Goal: Information Seeking & Learning: Learn about a topic

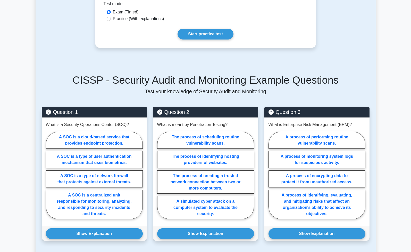
scroll to position [387, 0]
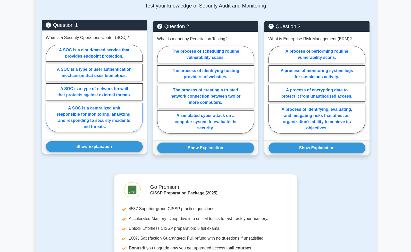
click at [85, 117] on label "A SOC is a centralized unit responsible for monitoring, analyzing, and respondi…" at bounding box center [94, 117] width 97 height 29
click at [49, 92] on input "A SOC is a centralized unit responsible for monitoring, analyzing, and respondi…" at bounding box center [47, 89] width 3 height 3
radio input "true"
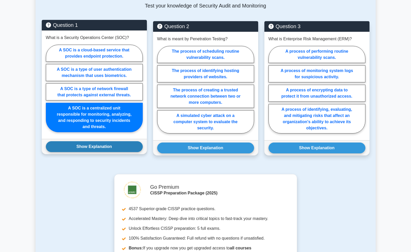
click at [92, 145] on button "Show Explanation" at bounding box center [94, 146] width 97 height 11
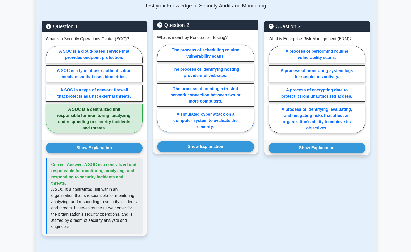
click at [213, 119] on label "A simulated cyber attack on a computer system to evaluate the security." at bounding box center [205, 120] width 97 height 23
click at [161, 92] on input "A simulated cyber attack on a computer system to evaluate the security." at bounding box center [158, 89] width 3 height 3
radio input "true"
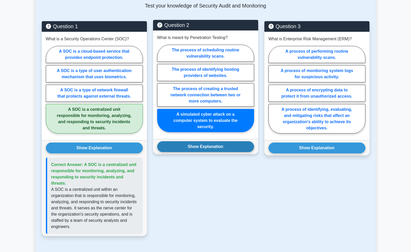
click at [193, 145] on button "Show Explanation" at bounding box center [205, 146] width 97 height 11
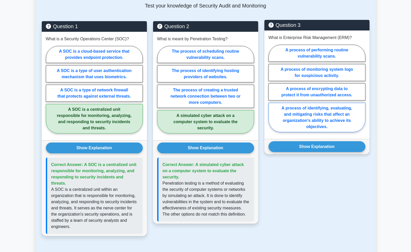
click at [318, 124] on label "A process of identifying, evaluating, and mitigating risks that affect an organ…" at bounding box center [317, 117] width 97 height 29
click at [272, 92] on input "A process of identifying, evaluating, and mitigating risks that affect an organ…" at bounding box center [270, 89] width 3 height 3
radio input "true"
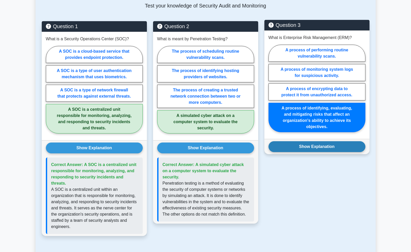
click at [311, 145] on button "Show Explanation" at bounding box center [317, 146] width 97 height 11
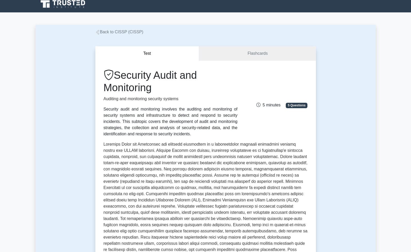
scroll to position [0, 0]
